Goal: Find specific page/section: Find specific page/section

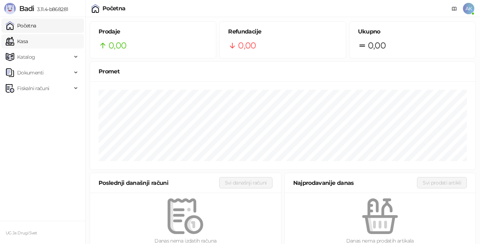
click at [28, 42] on link "Kasa" at bounding box center [17, 41] width 22 height 14
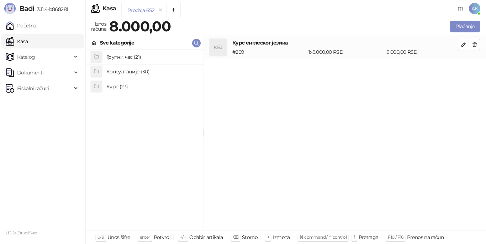
click at [119, 84] on h4 "Курс (23)" at bounding box center [151, 86] width 91 height 11
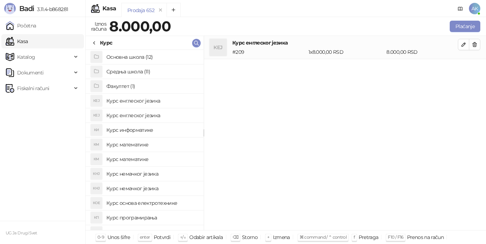
click at [131, 143] on h4 "Курс математике" at bounding box center [151, 144] width 91 height 11
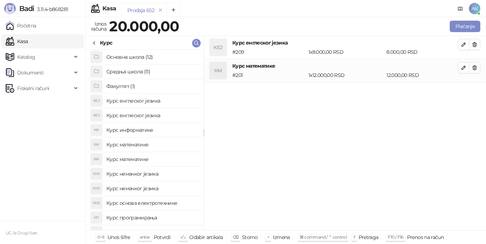
click at [128, 157] on h4 "Курс математике" at bounding box center [151, 158] width 91 height 11
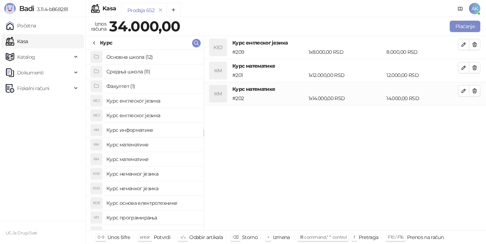
drag, startPoint x: 475, startPoint y: 67, endPoint x: 475, endPoint y: 79, distance: 12.1
click at [475, 67] on icon "button" at bounding box center [475, 68] width 6 height 6
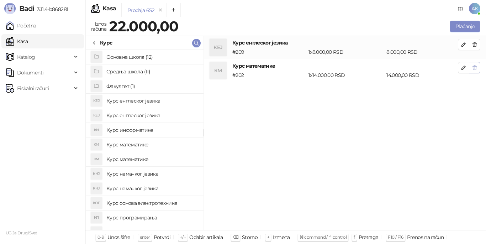
click at [473, 67] on icon "button" at bounding box center [475, 67] width 4 height 4
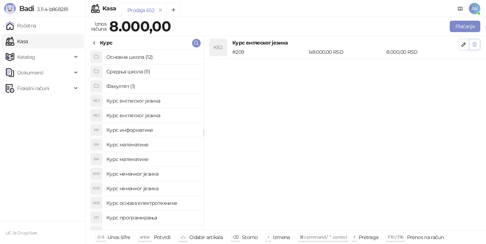
click at [473, 43] on icon "button" at bounding box center [475, 44] width 4 height 4
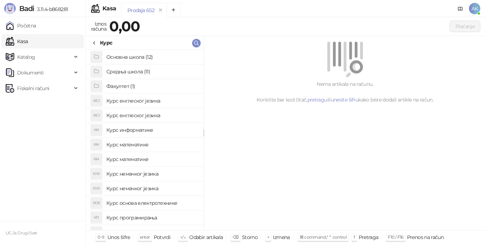
click at [147, 144] on h4 "Курс математике" at bounding box center [151, 144] width 91 height 11
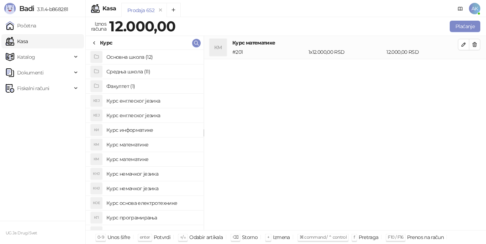
click at [137, 158] on h4 "Курс математике" at bounding box center [151, 158] width 91 height 11
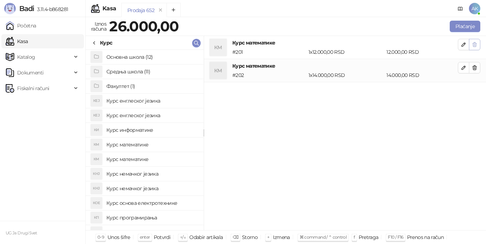
click at [474, 47] on icon "button" at bounding box center [475, 44] width 4 height 4
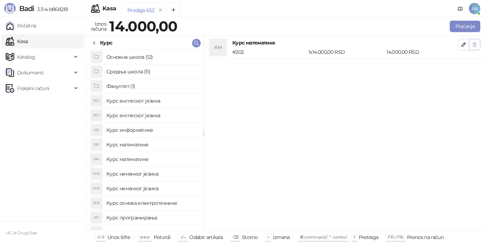
click at [472, 42] on icon "button" at bounding box center [475, 45] width 6 height 6
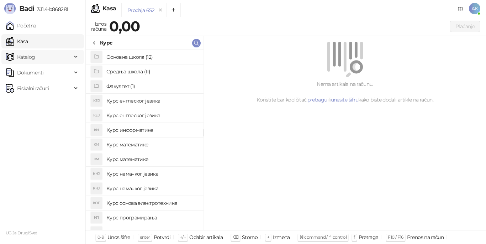
click at [31, 63] on span "Katalog" at bounding box center [26, 57] width 18 height 14
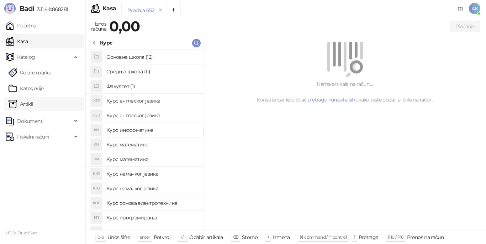
click at [33, 104] on link "Artikli" at bounding box center [21, 104] width 25 height 14
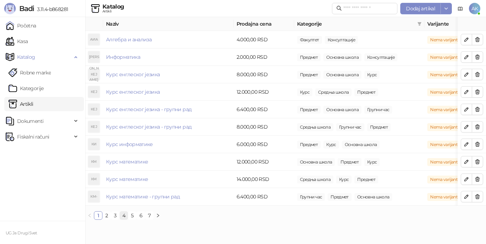
click at [124, 219] on link "4" at bounding box center [124, 215] width 8 height 8
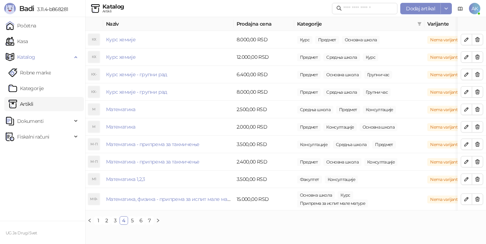
drag, startPoint x: 131, startPoint y: 225, endPoint x: 135, endPoint y: 227, distance: 4.1
click at [131, 224] on link "5" at bounding box center [132, 220] width 8 height 8
